Goal: Communication & Community: Answer question/provide support

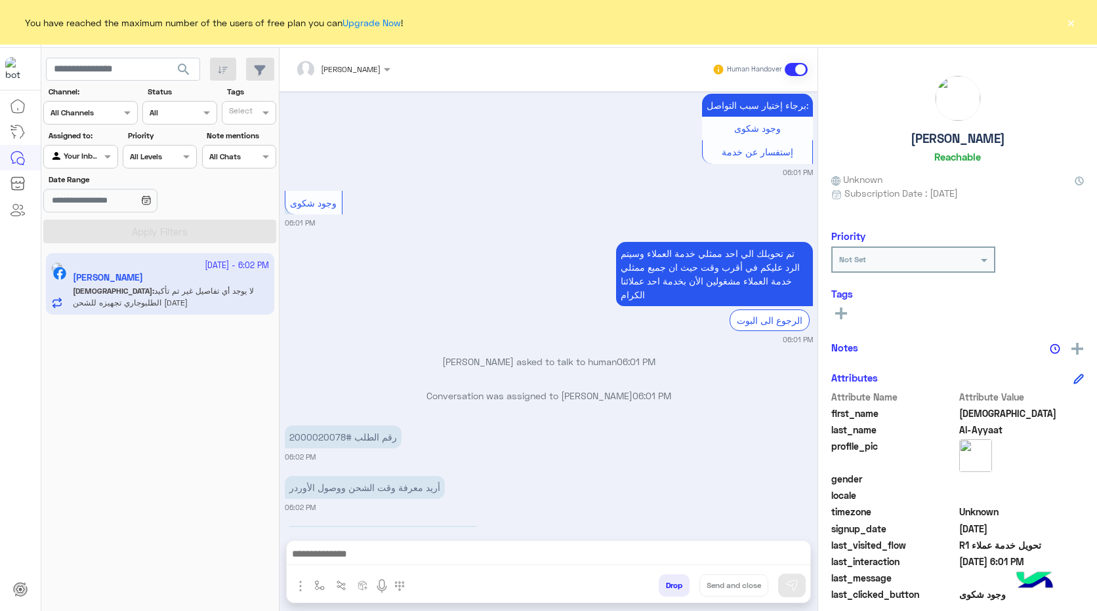
scroll to position [545, 0]
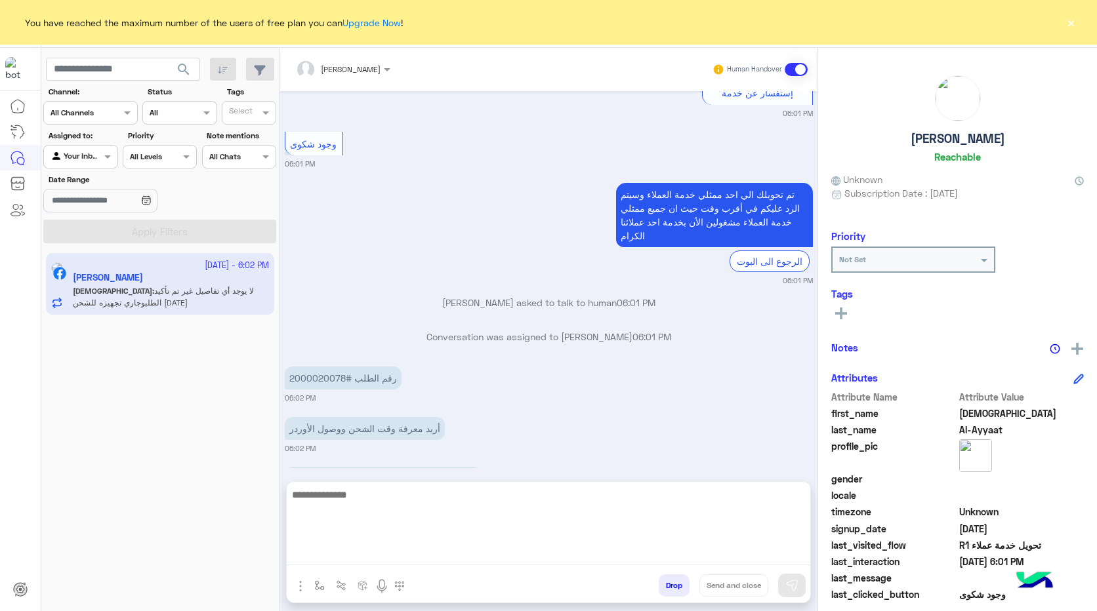
click at [463, 561] on textarea at bounding box center [548, 526] width 523 height 79
type textarea "*"
type textarea "**********"
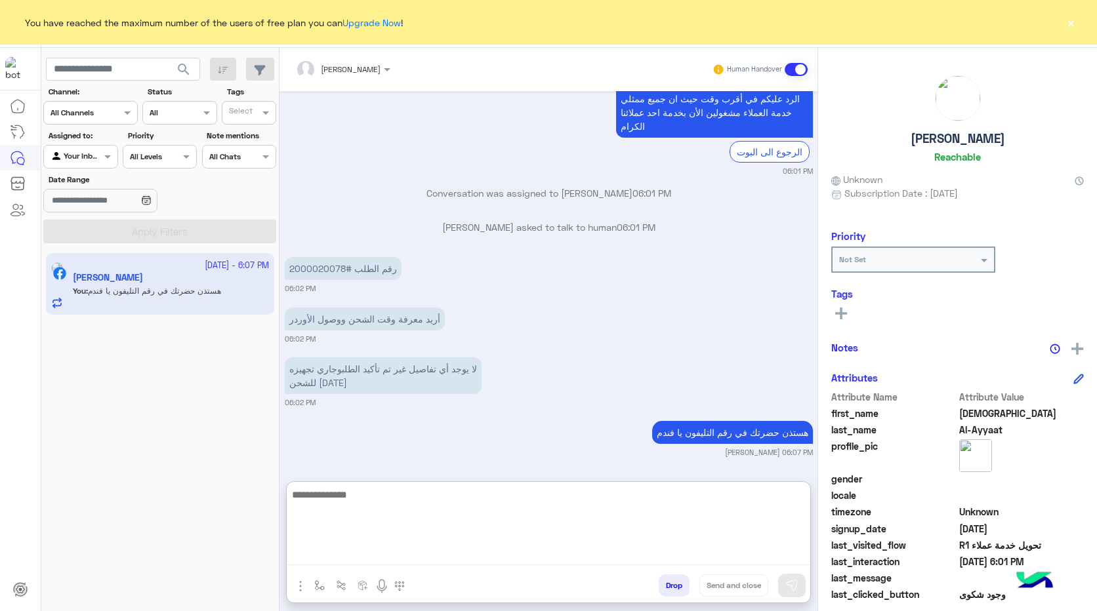
scroll to position [688, 0]
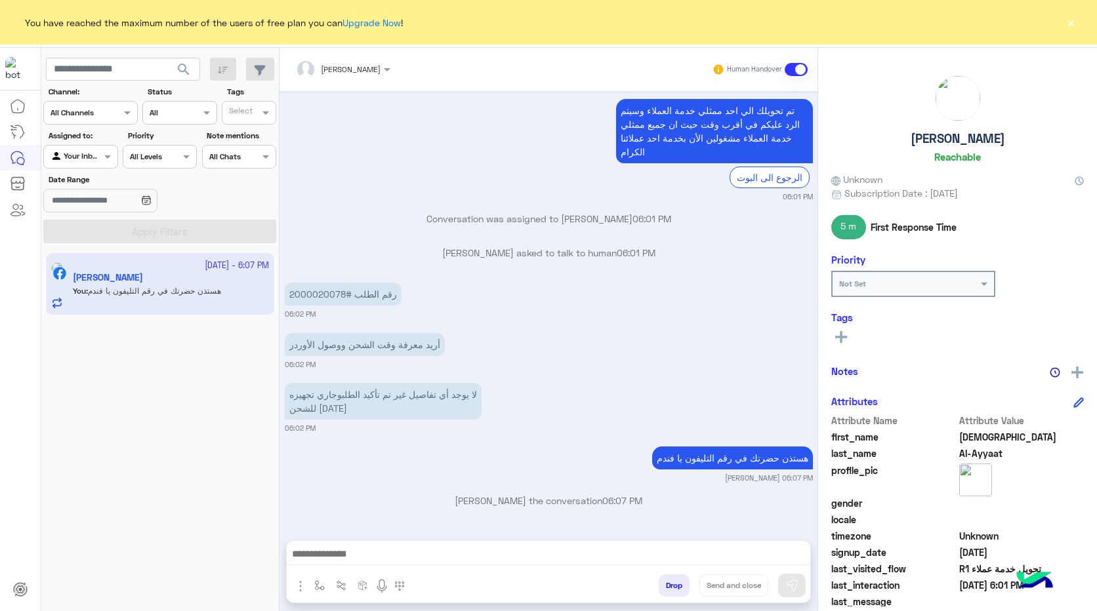
click at [1071, 20] on button "×" at bounding box center [1070, 22] width 13 height 13
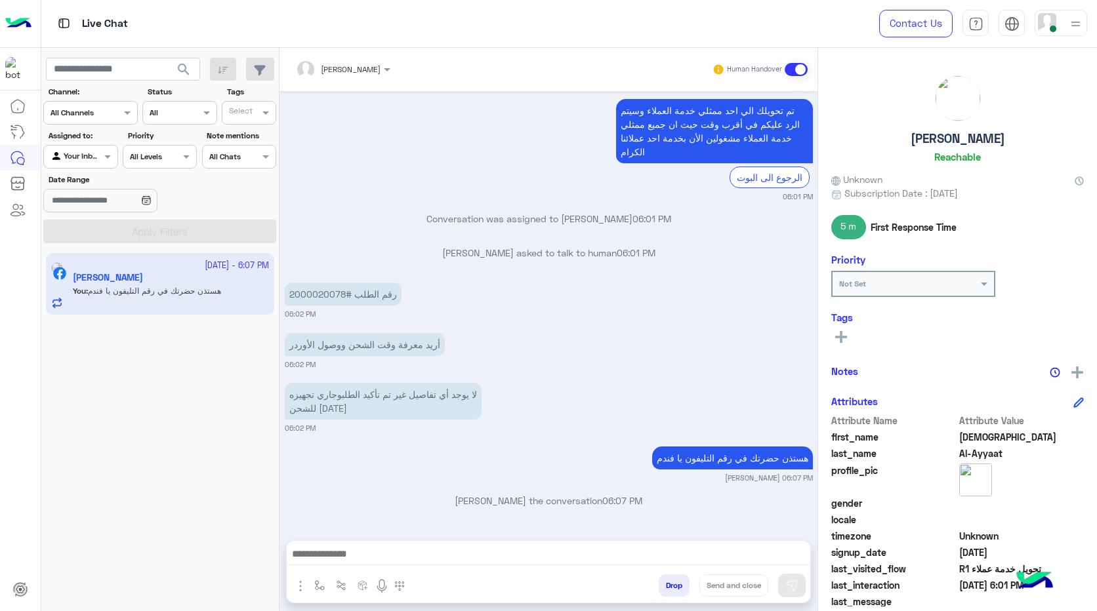
scroll to position [838, 0]
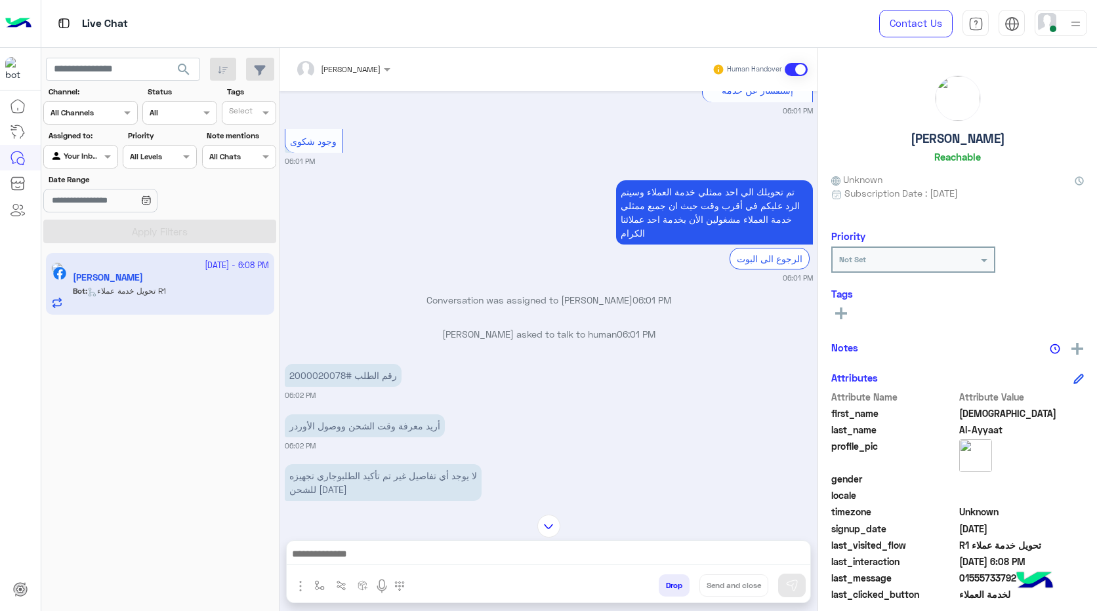
scroll to position [745, 0]
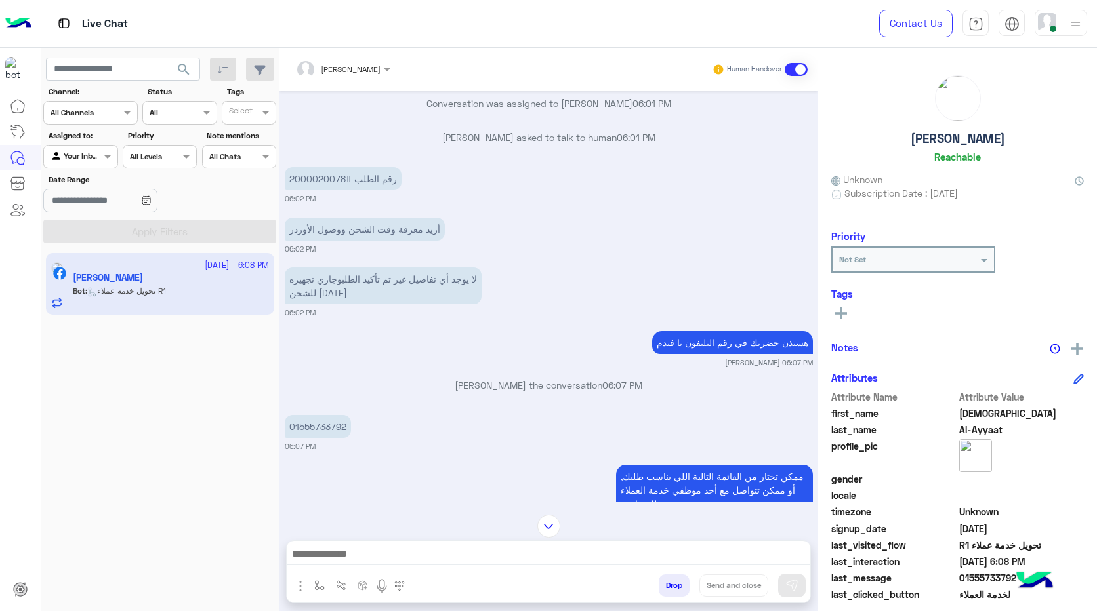
click at [959, 136] on h5 "[PERSON_NAME]" at bounding box center [957, 138] width 94 height 15
copy h5 "[PERSON_NAME]"
click at [312, 430] on p "01555733792" at bounding box center [318, 426] width 66 height 23
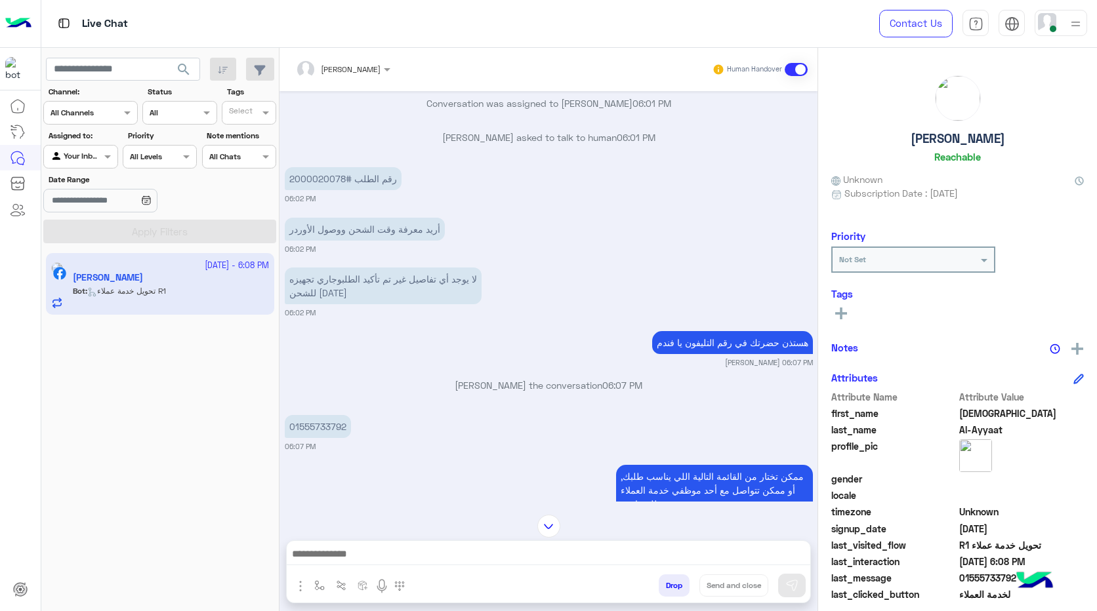
click at [312, 430] on p "01555733792" at bounding box center [318, 426] width 66 height 23
copy app-message "01555733792"
click at [338, 176] on p "2000020078# رقم الطلب" at bounding box center [343, 178] width 117 height 23
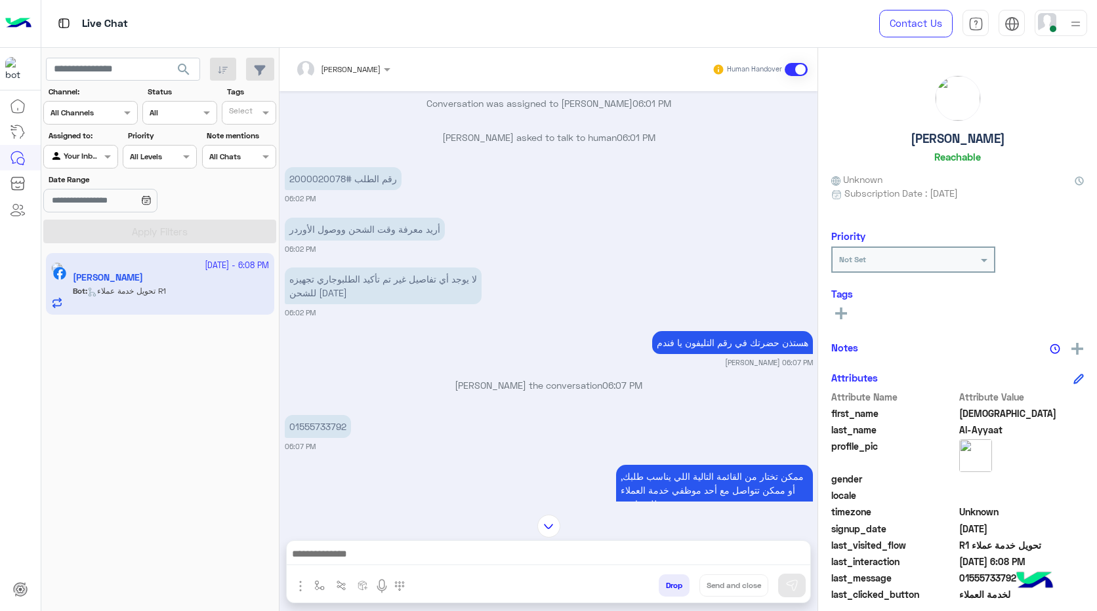
click at [338, 176] on p "2000020078# رقم الطلب" at bounding box center [343, 178] width 117 height 23
copy app-message "2000020078# رقم الطلب"
